Goal: Task Accomplishment & Management: Use online tool/utility

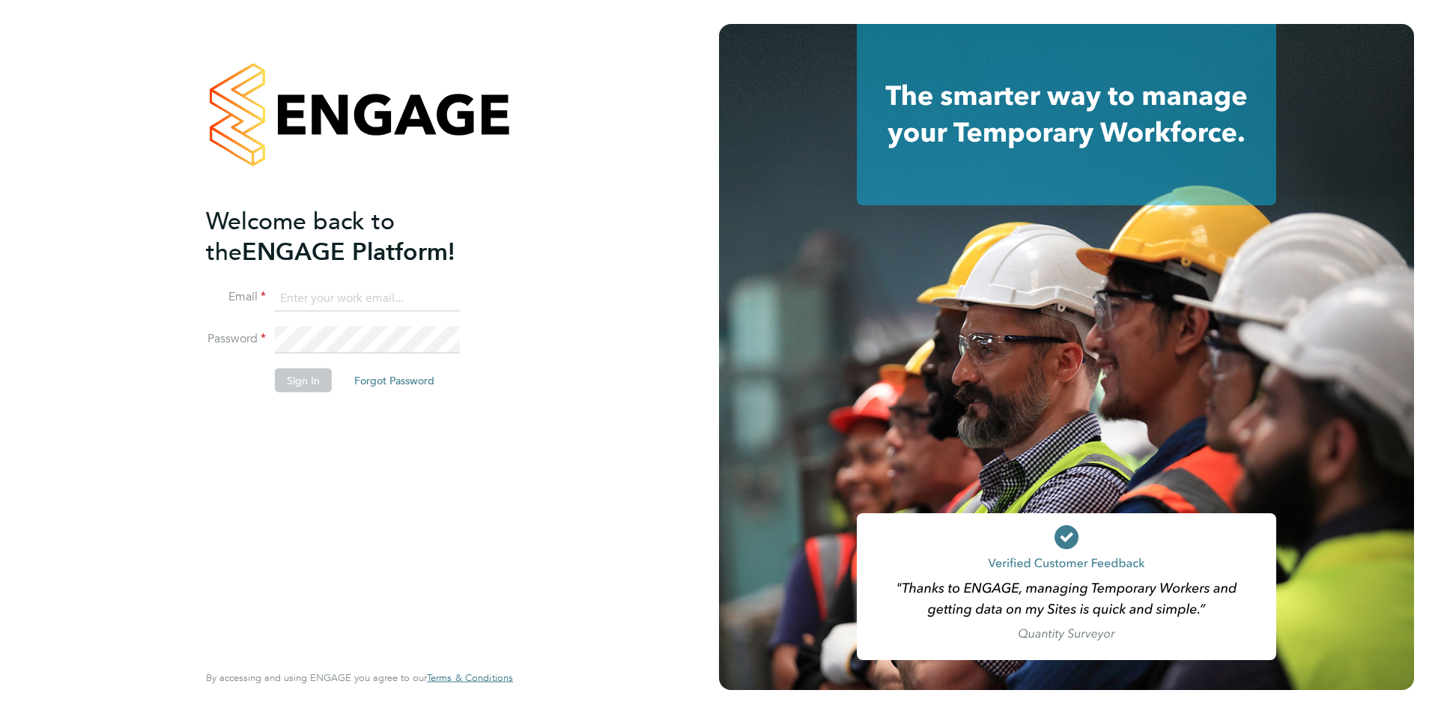
type input "anneliese.clifton@linearrecruitment.co.uk"
click at [304, 374] on button "Sign In" at bounding box center [303, 380] width 57 height 24
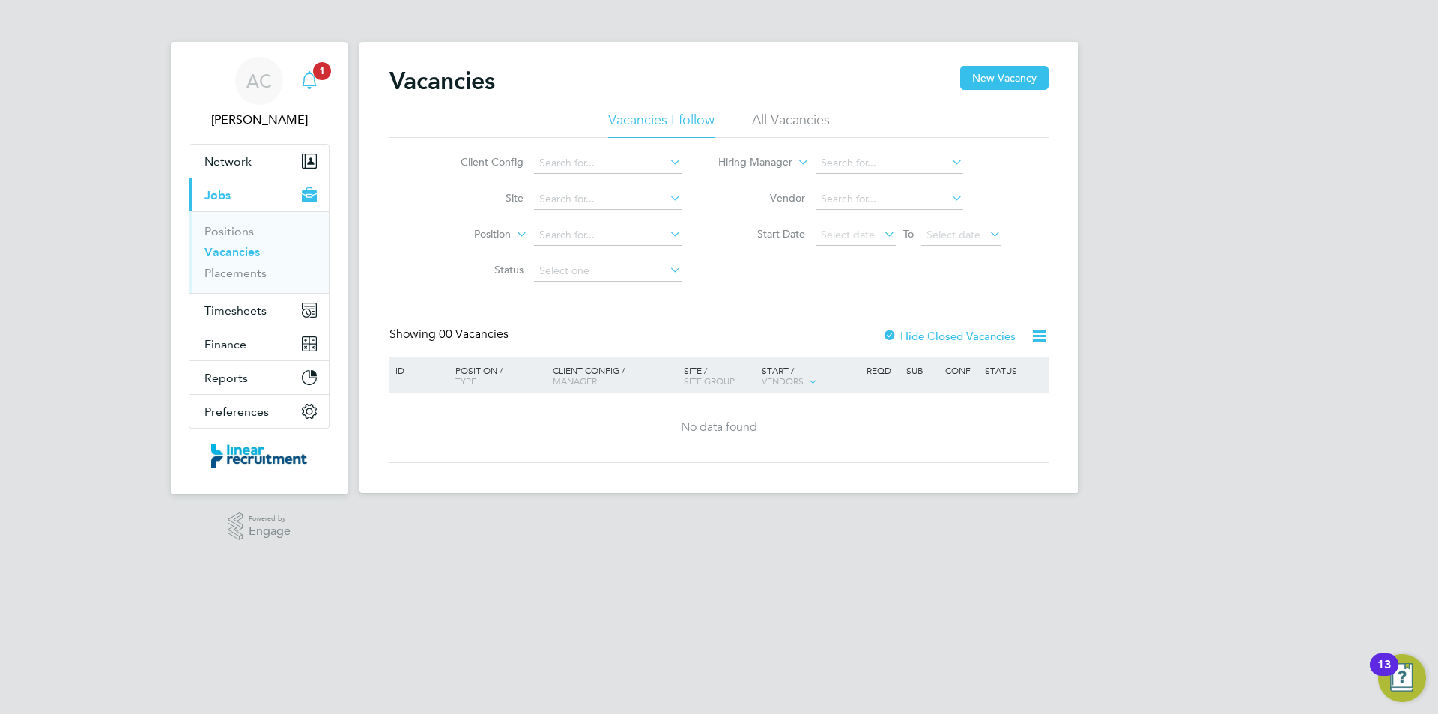
click at [308, 82] on icon "Main navigation" at bounding box center [309, 80] width 18 height 18
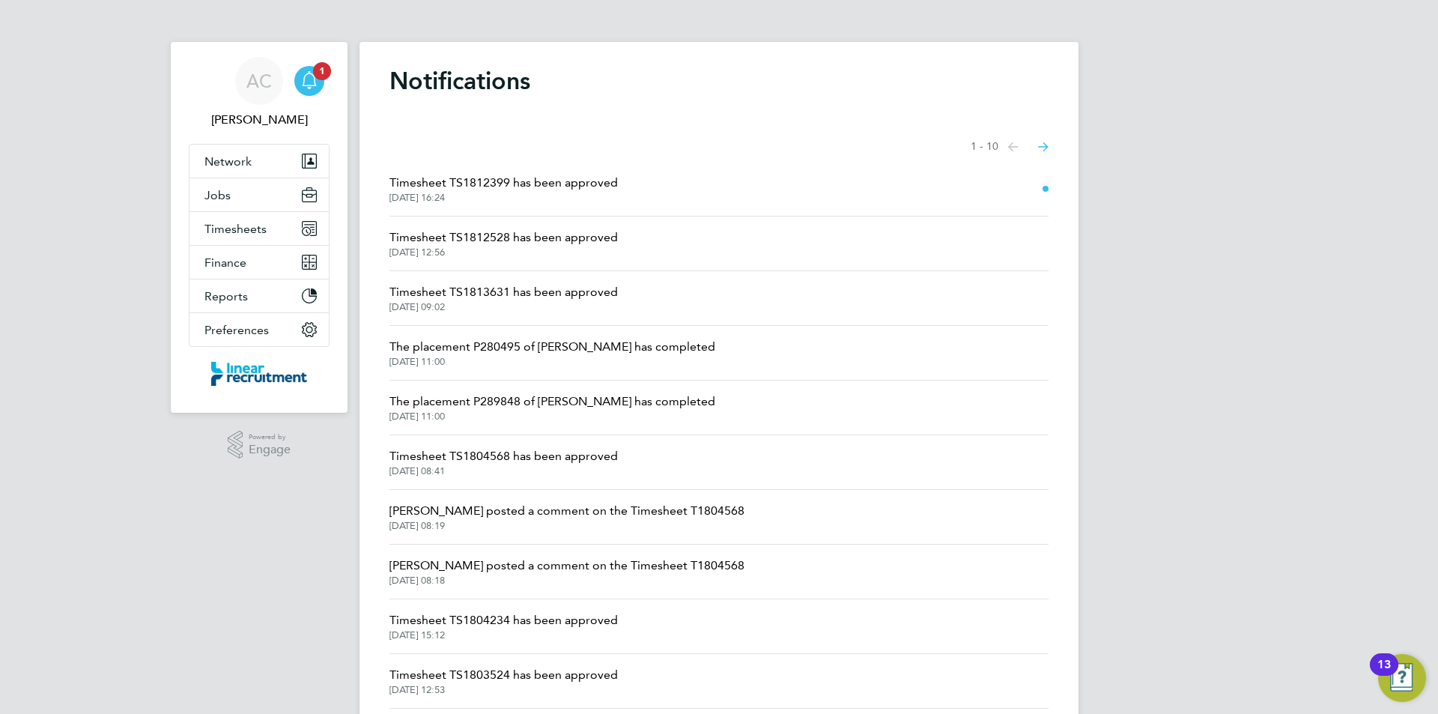
click at [514, 189] on span "Timesheet TS1812399 has been approved" at bounding box center [503, 183] width 228 height 18
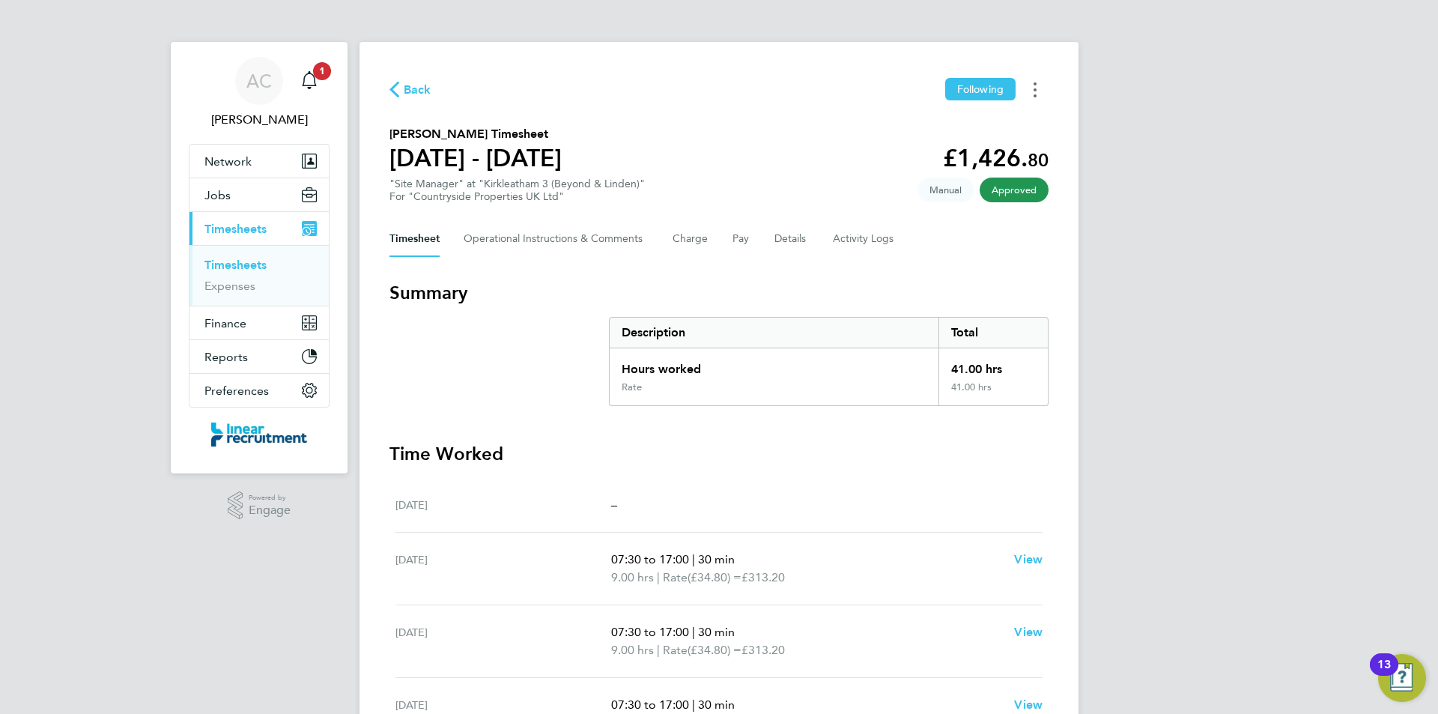
click at [1033, 93] on button "Timesheets Menu" at bounding box center [1035, 89] width 27 height 23
click at [1007, 118] on link "Download timesheet" at bounding box center [959, 123] width 180 height 30
